Goal: Task Accomplishment & Management: Manage account settings

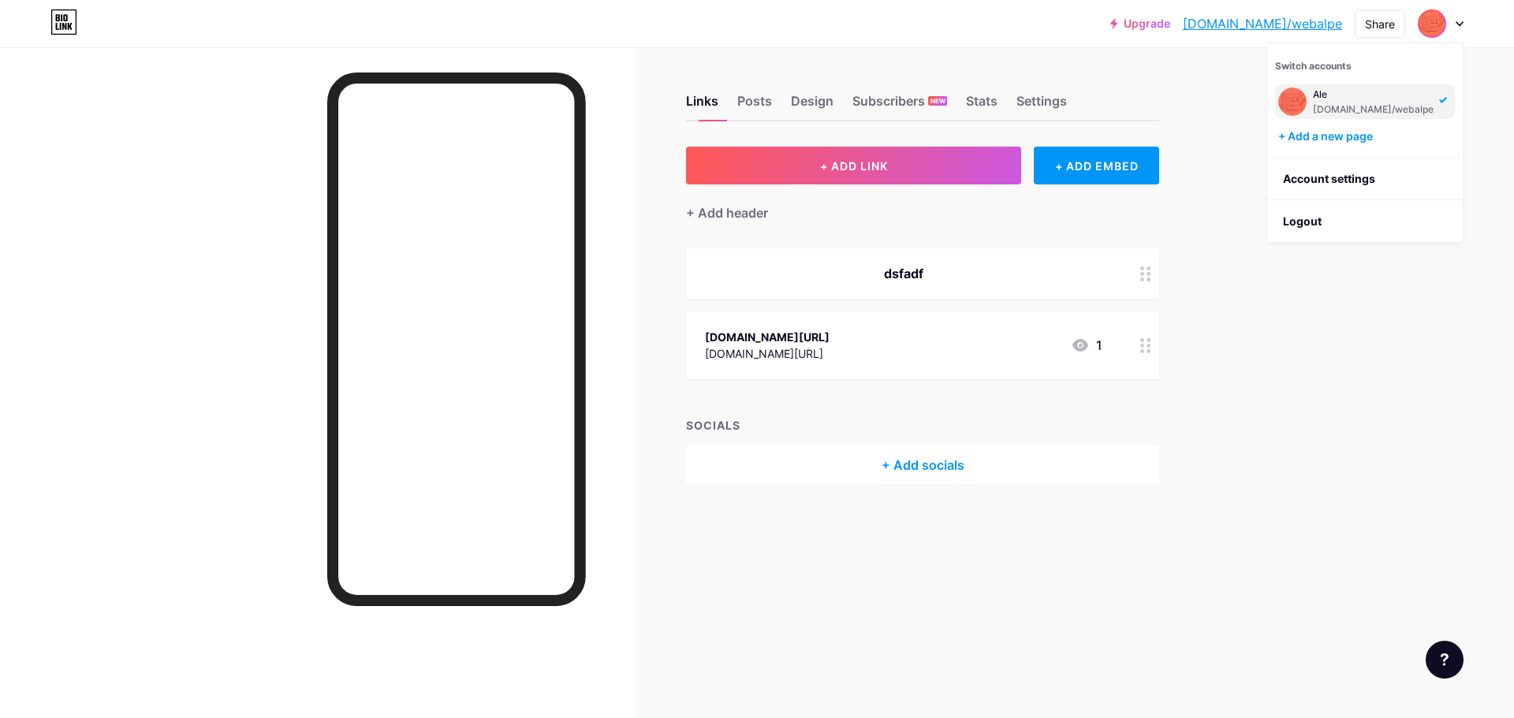
click at [1451, 17] on div at bounding box center [1441, 23] width 46 height 28
click at [982, 105] on div "Stats" at bounding box center [982, 105] width 32 height 28
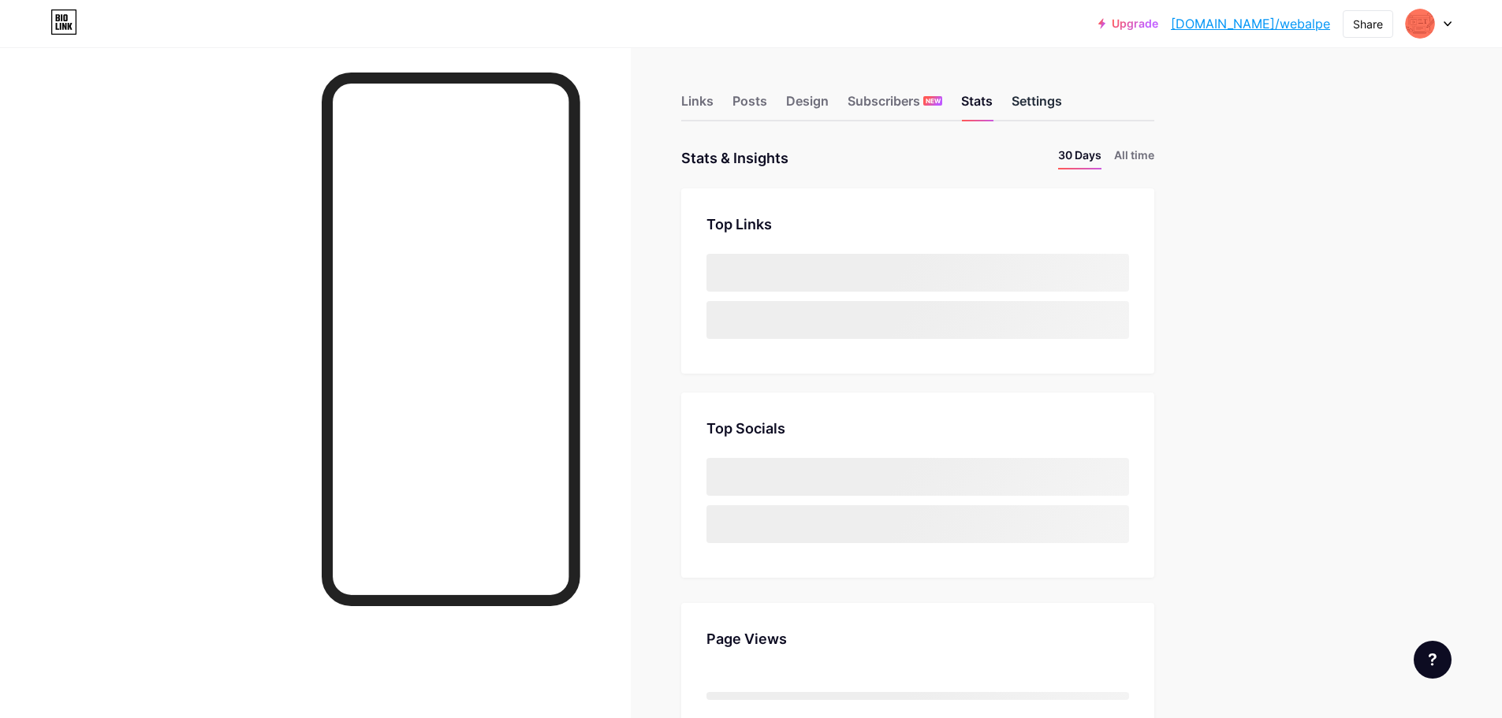
click at [1054, 104] on div "Settings" at bounding box center [1037, 105] width 50 height 28
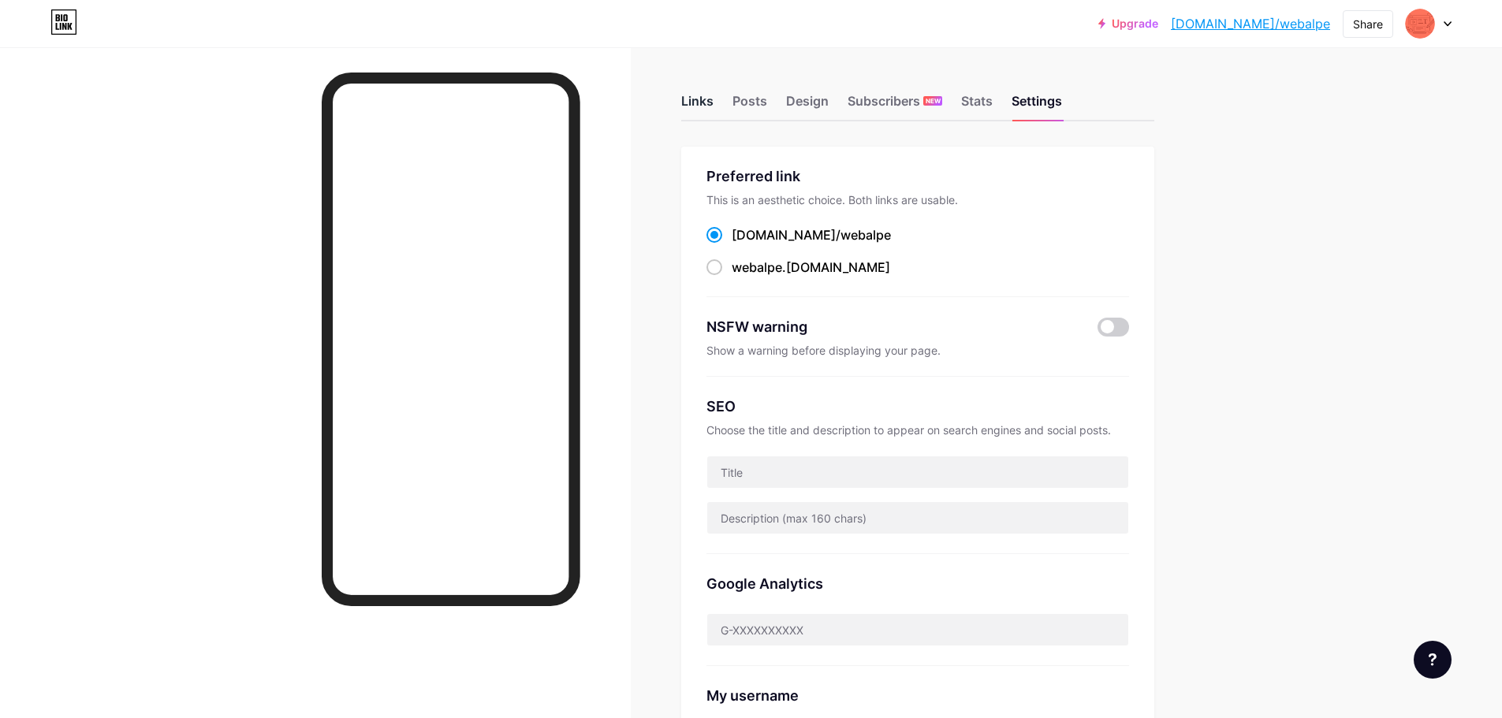
click at [710, 99] on div "Links" at bounding box center [697, 105] width 32 height 28
